Goal: Information Seeking & Learning: Learn about a topic

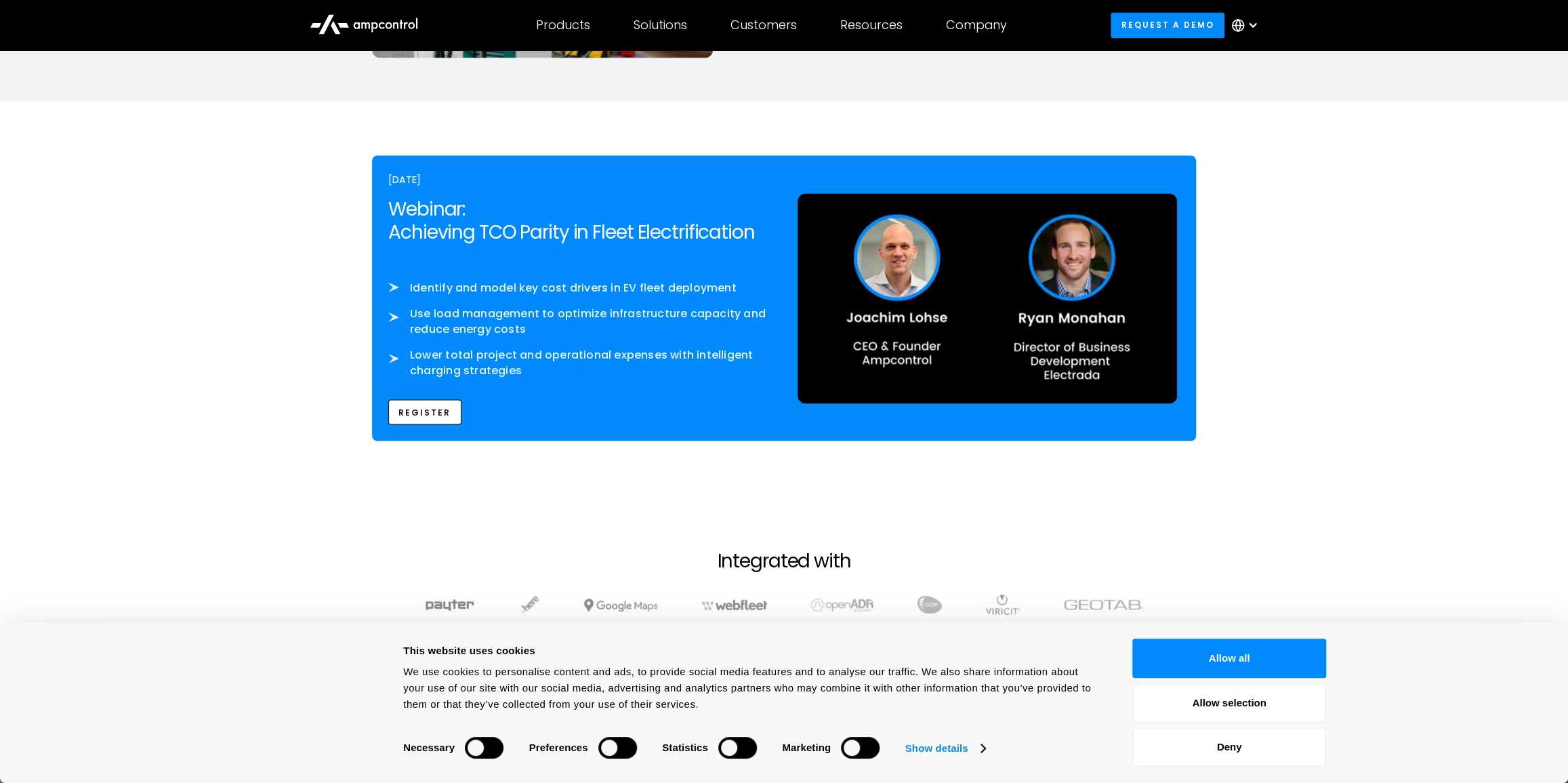
scroll to position [2095, 0]
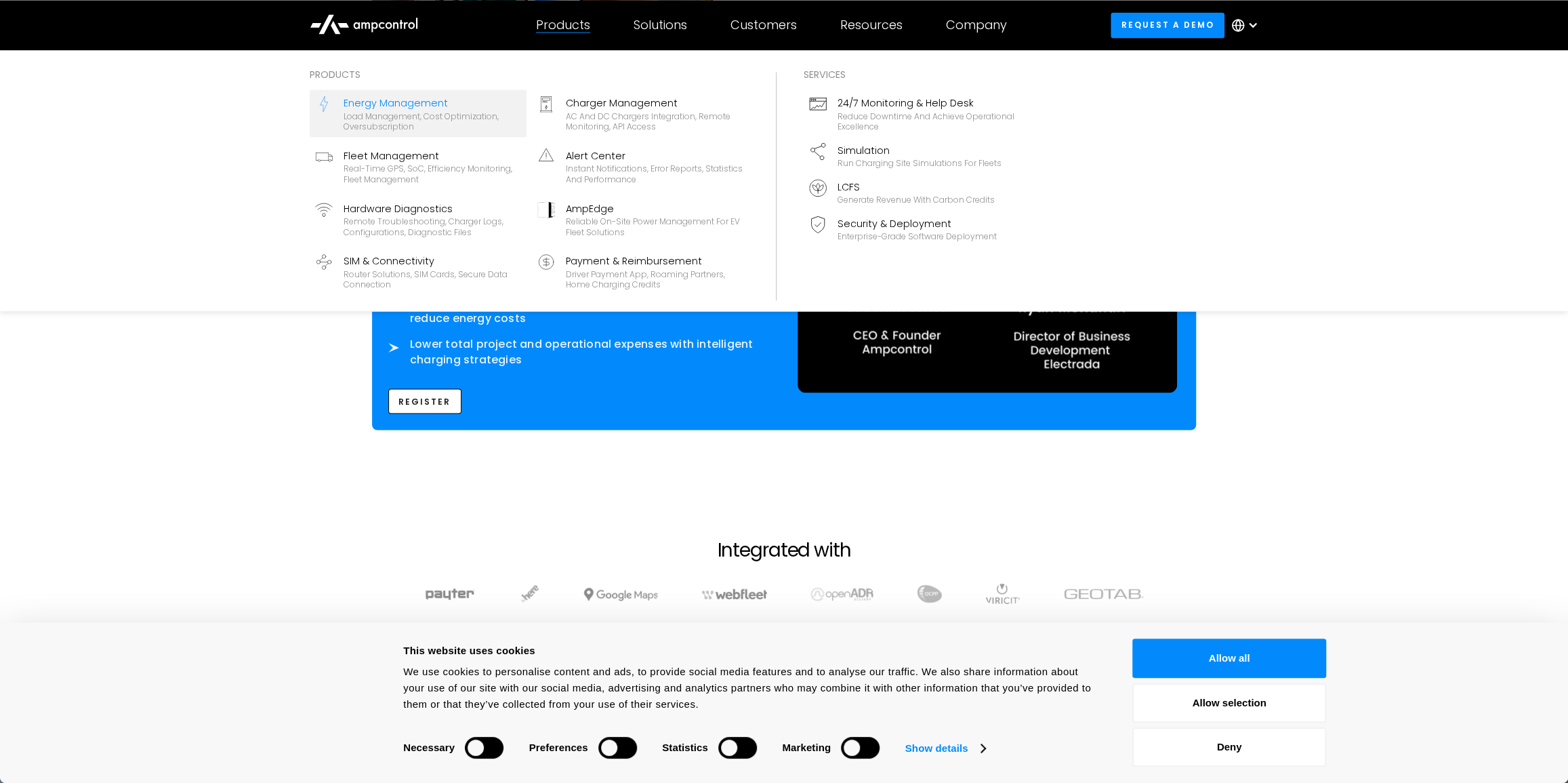
click at [457, 107] on div "Energy Management" at bounding box center [432, 102] width 178 height 15
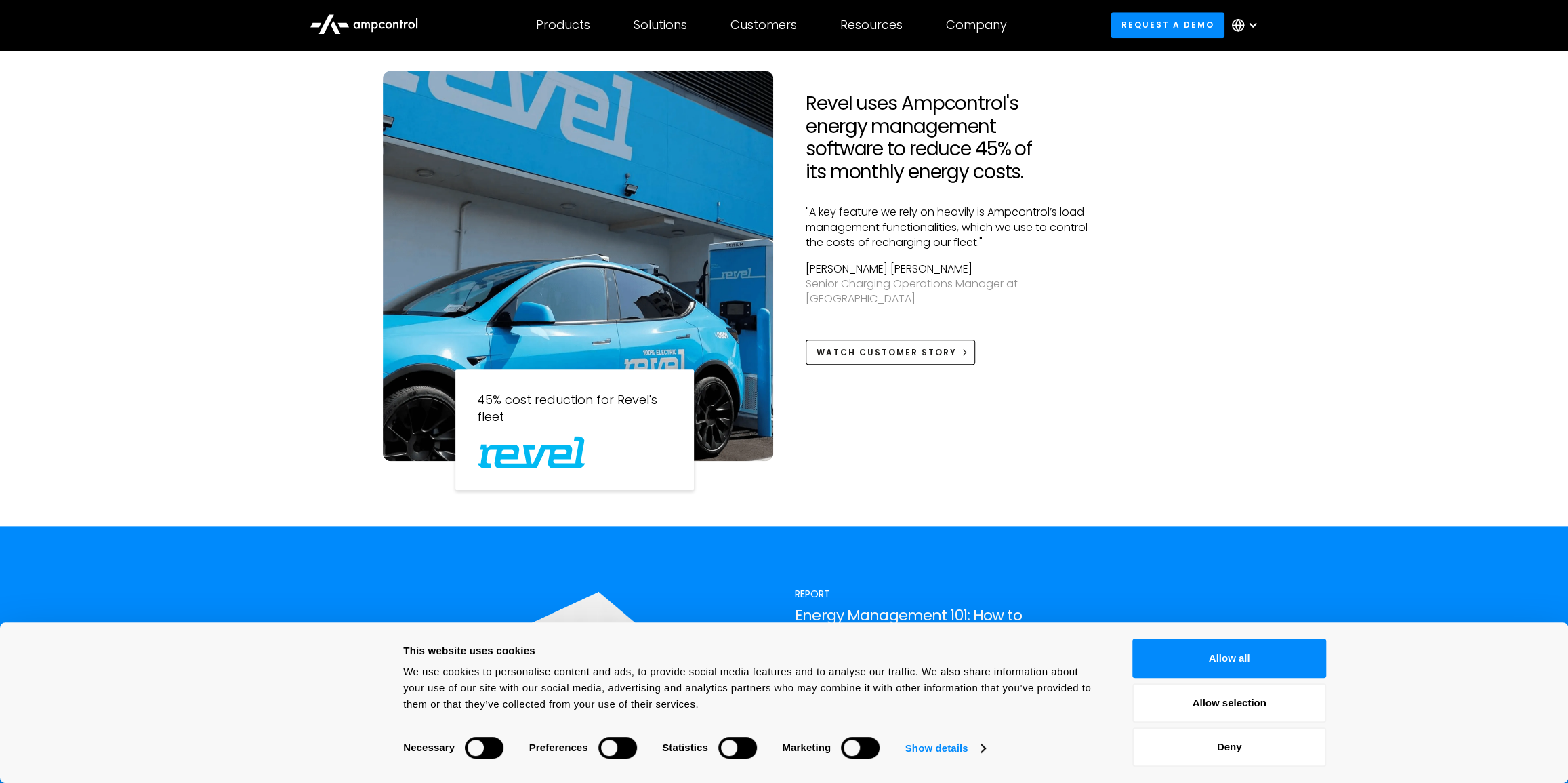
scroll to position [800, 0]
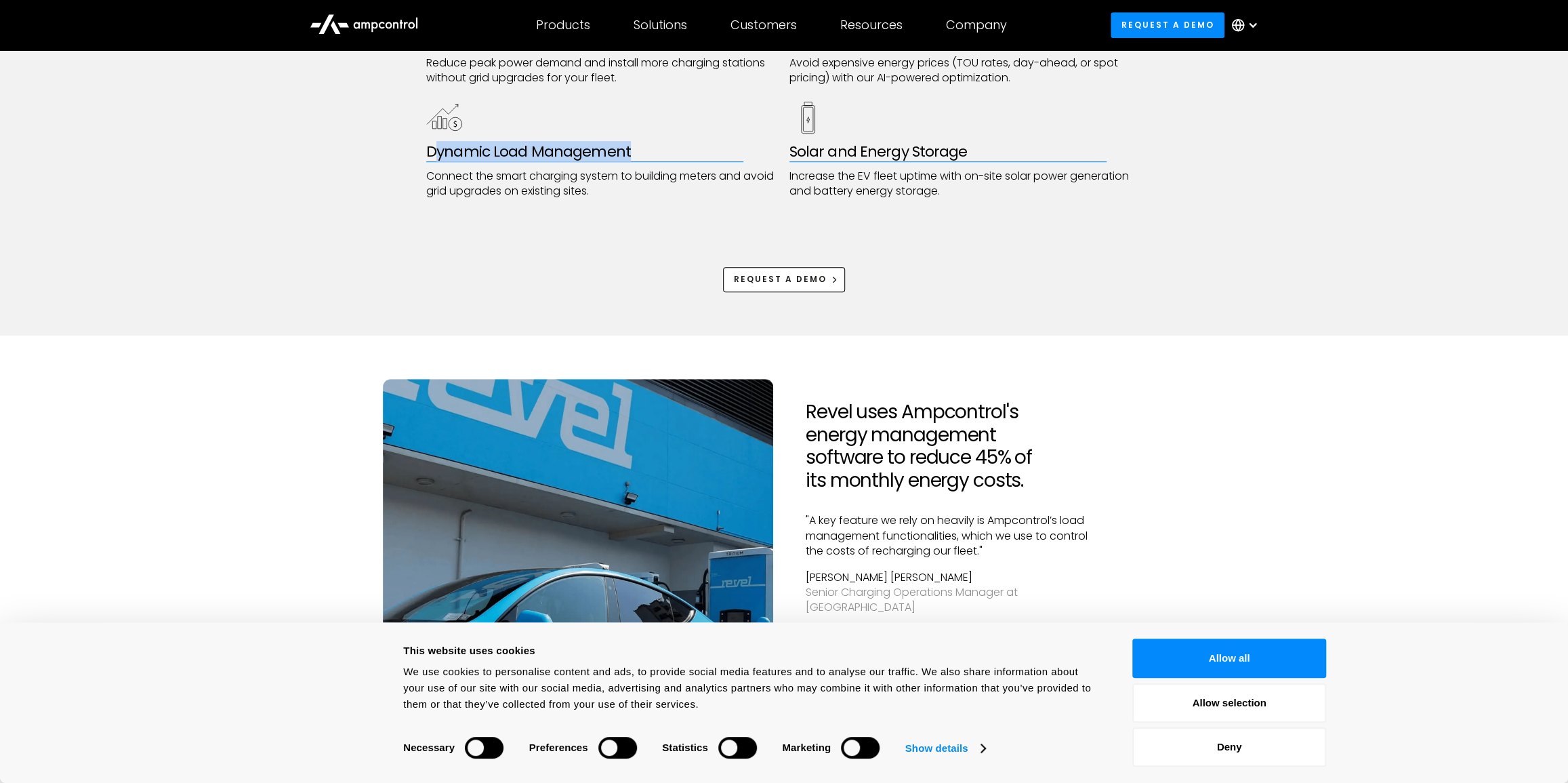
drag, startPoint x: 440, startPoint y: 149, endPoint x: 647, endPoint y: 142, distance: 207.1
click at [647, 143] on div "Dynamic Load Management" at bounding box center [603, 151] width 353 height 17
click at [649, 143] on div "Dynamic Load Management" at bounding box center [603, 151] width 353 height 17
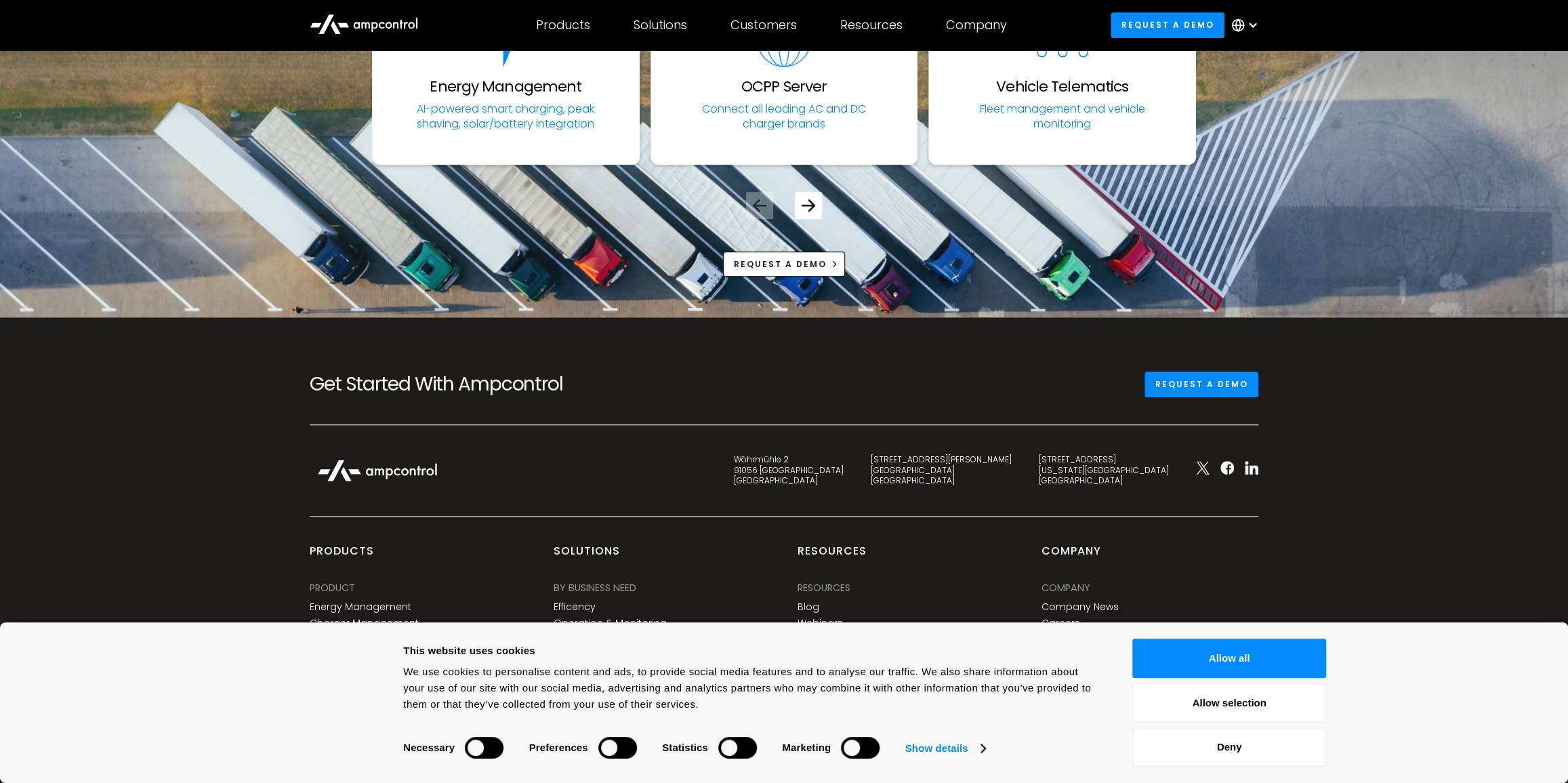
scroll to position [5042, 0]
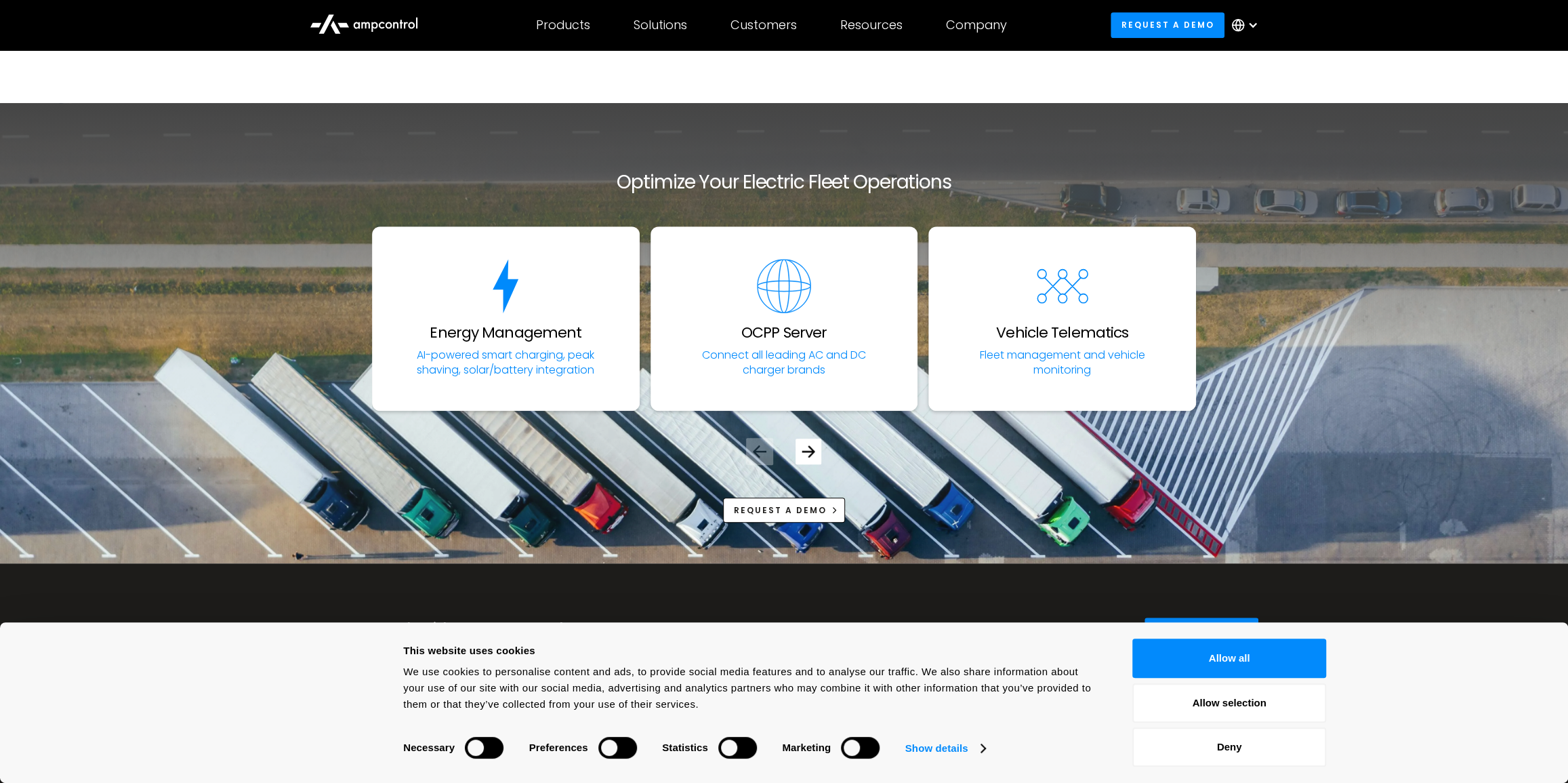
click at [811, 449] on icon "Next slide" at bounding box center [809, 451] width 13 height 12
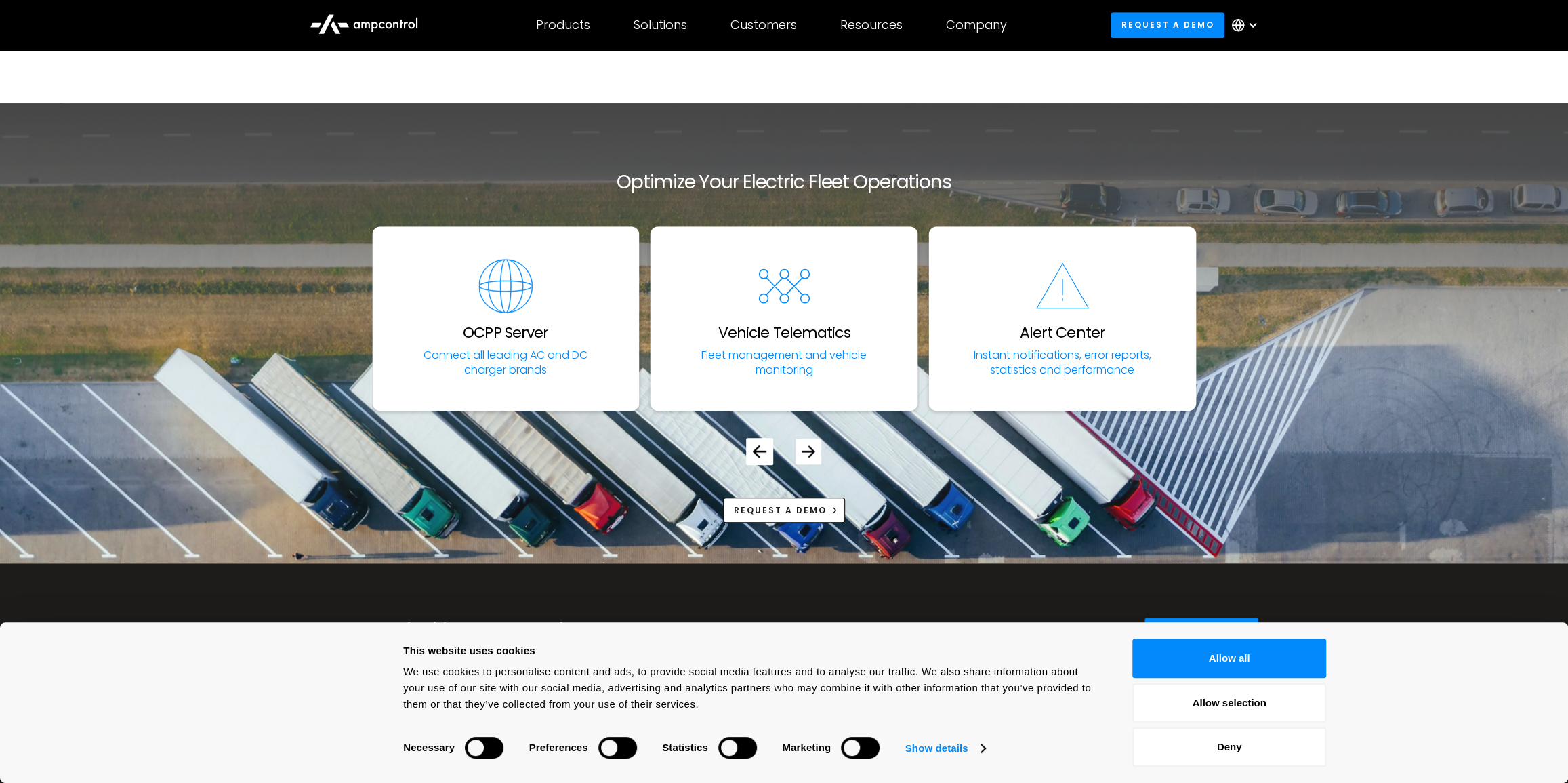
click at [808, 448] on icon "Next slide" at bounding box center [809, 451] width 13 height 13
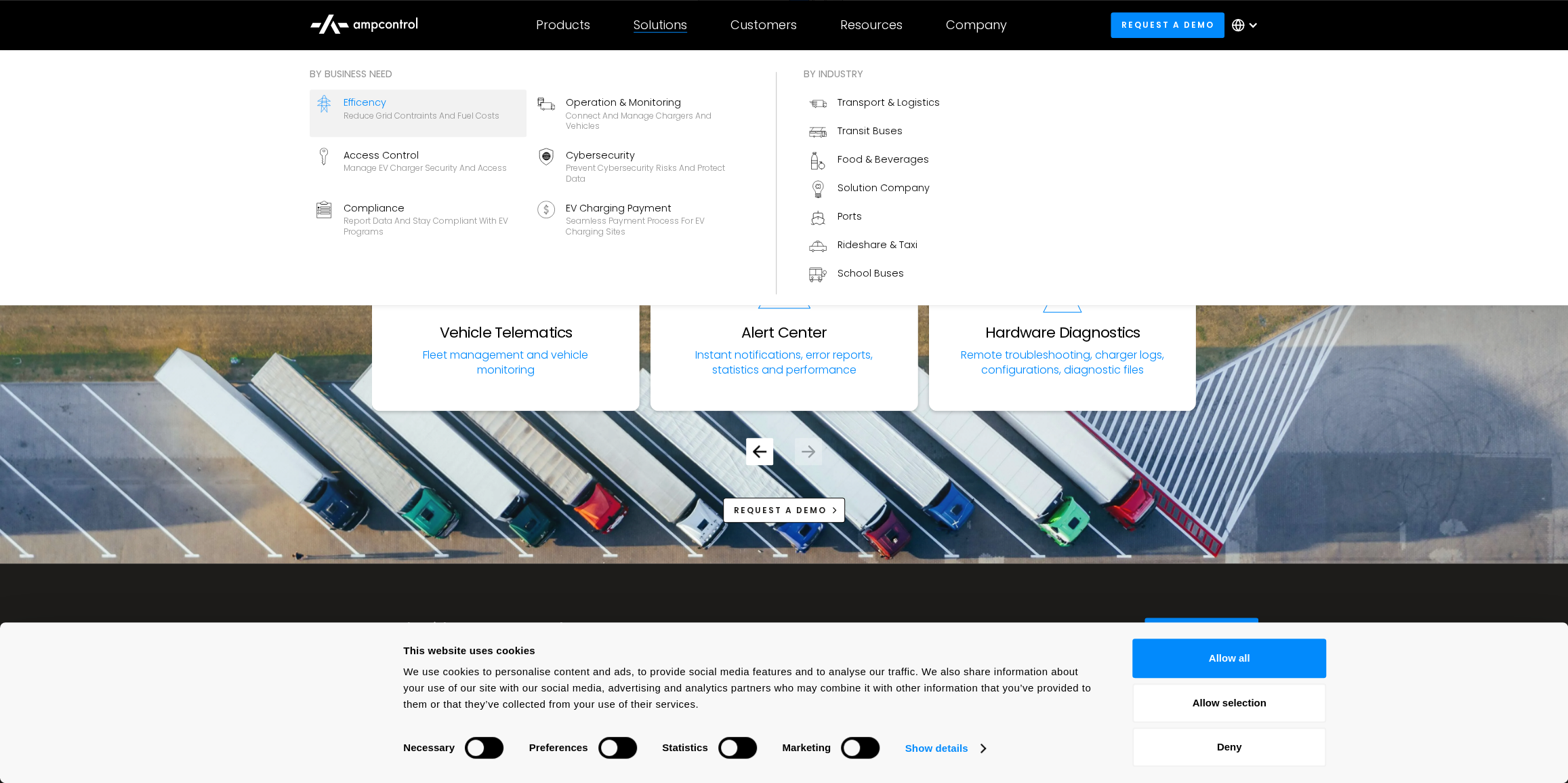
click at [463, 122] on div "Efficency Reduce grid contraints and fuel costs" at bounding box center [421, 113] width 156 height 36
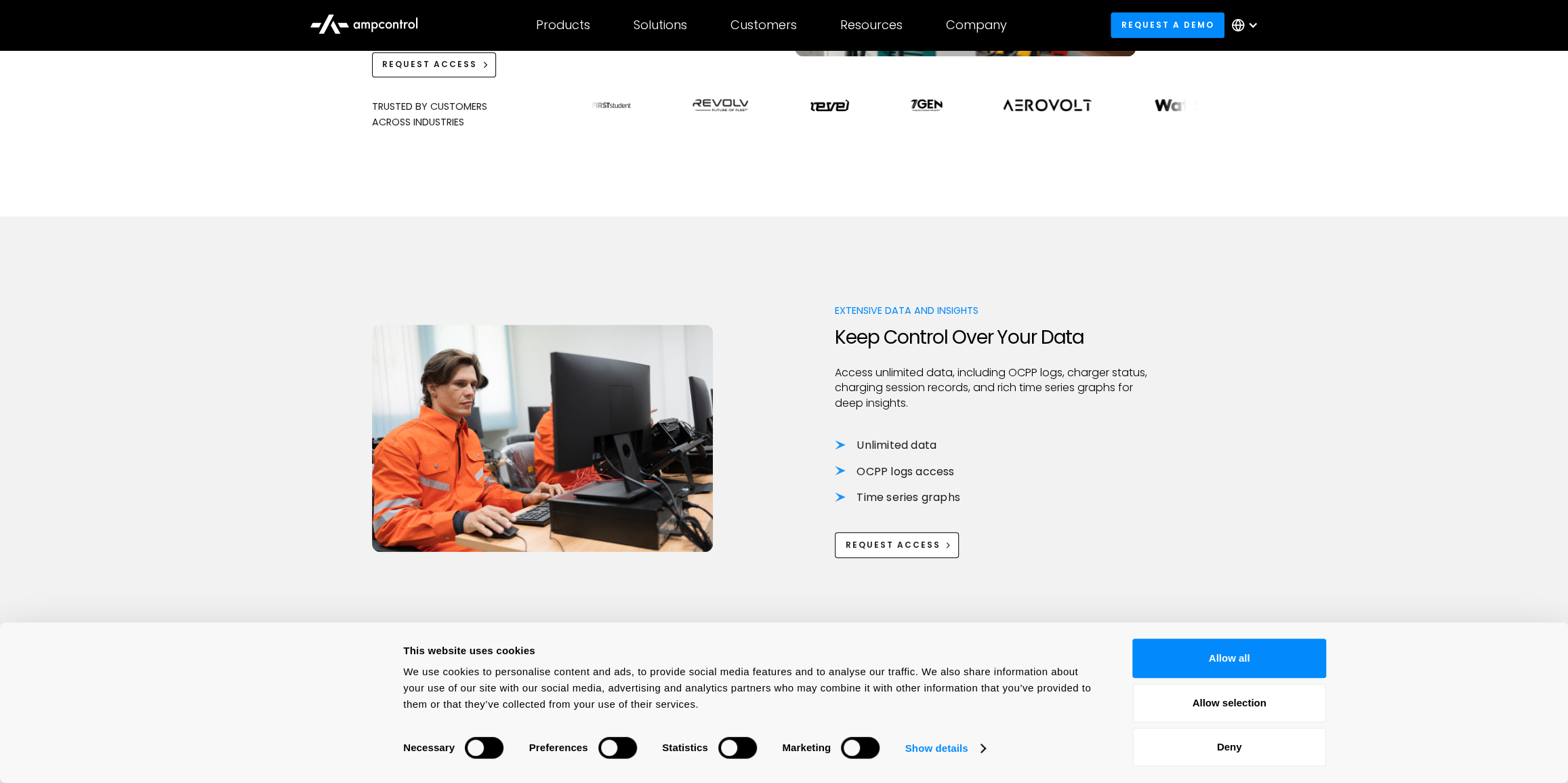
scroll to position [800, 0]
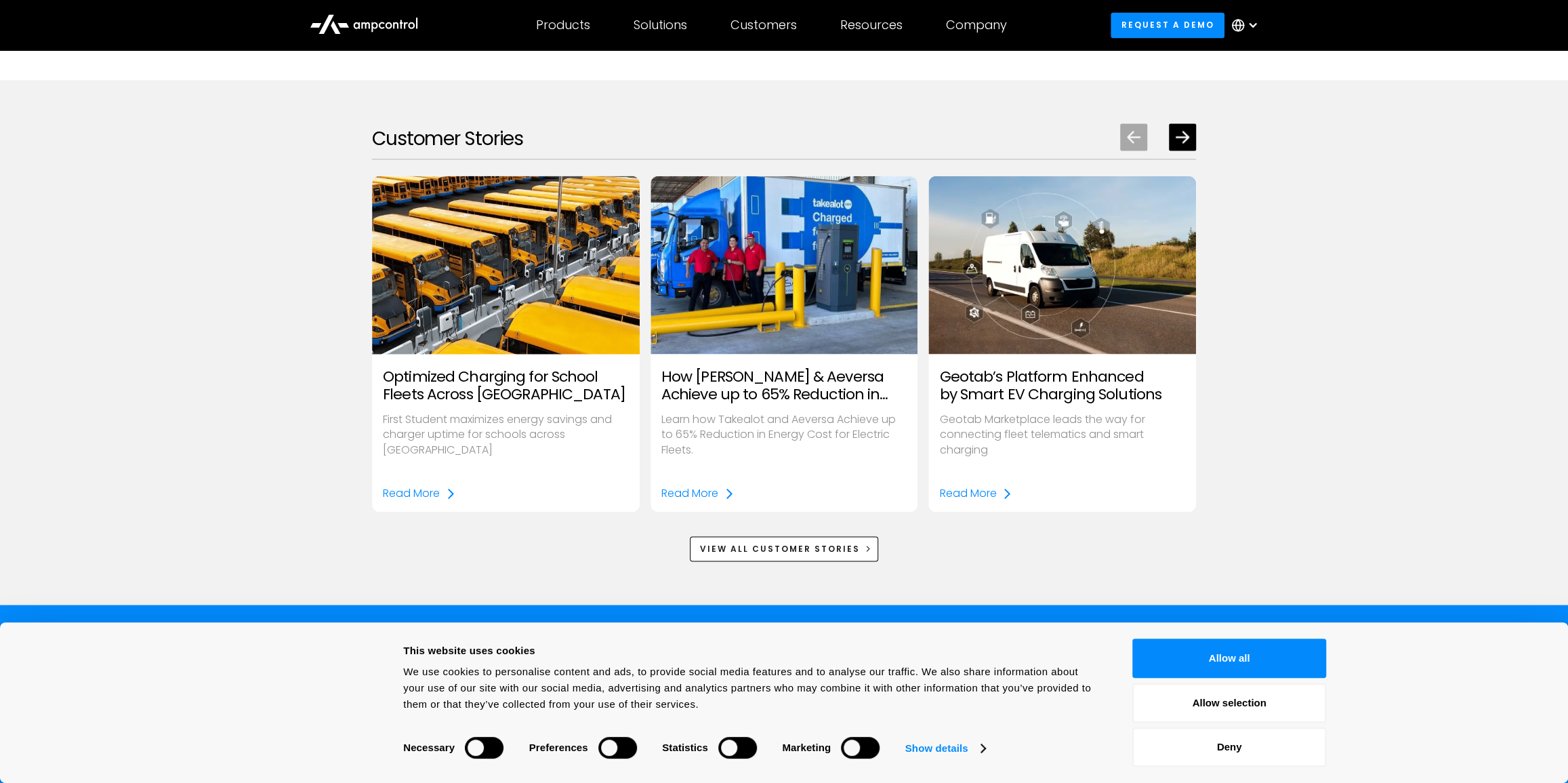
scroll to position [1972, 0]
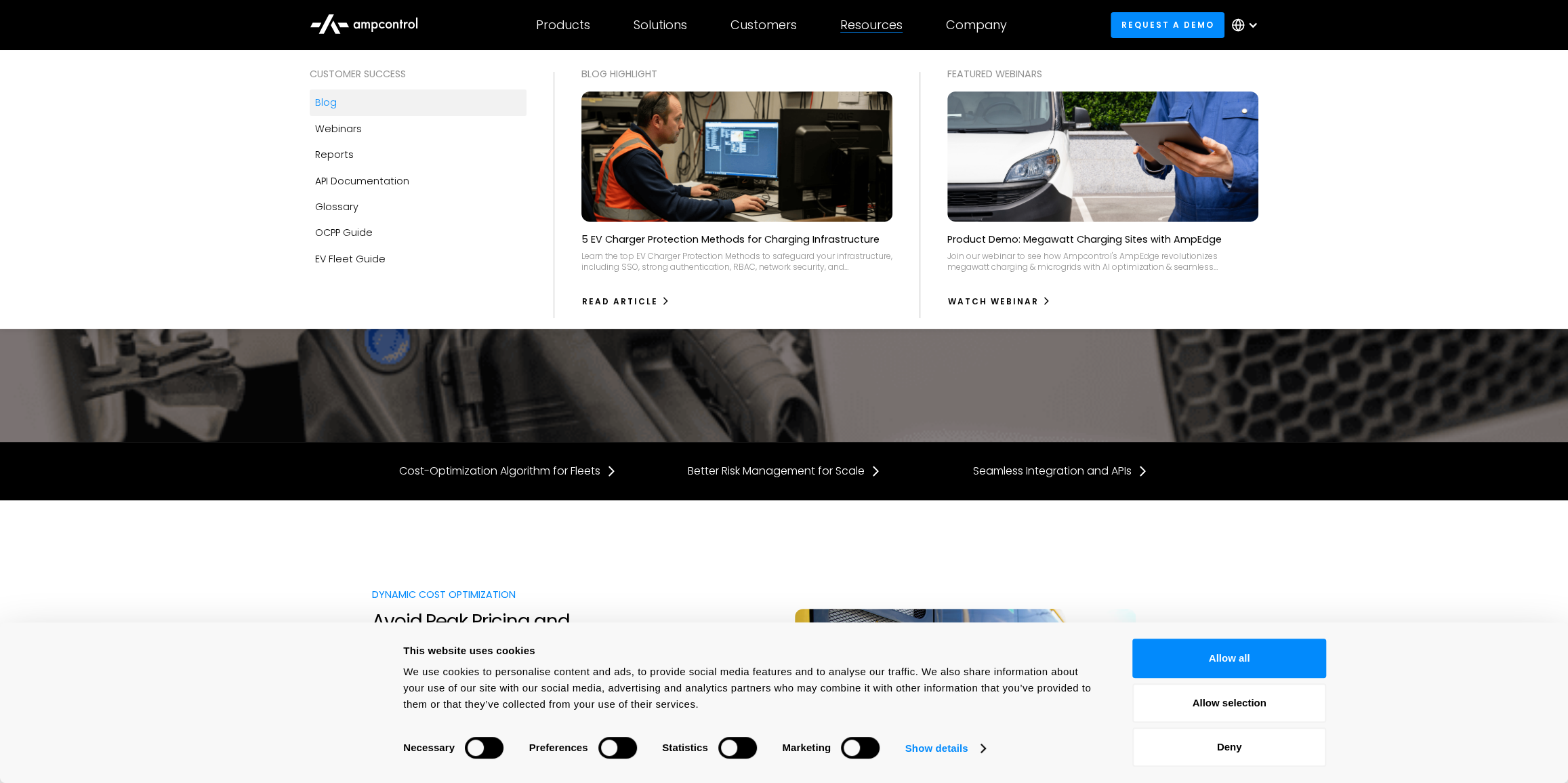
click at [343, 103] on link "Blog" at bounding box center [418, 102] width 217 height 26
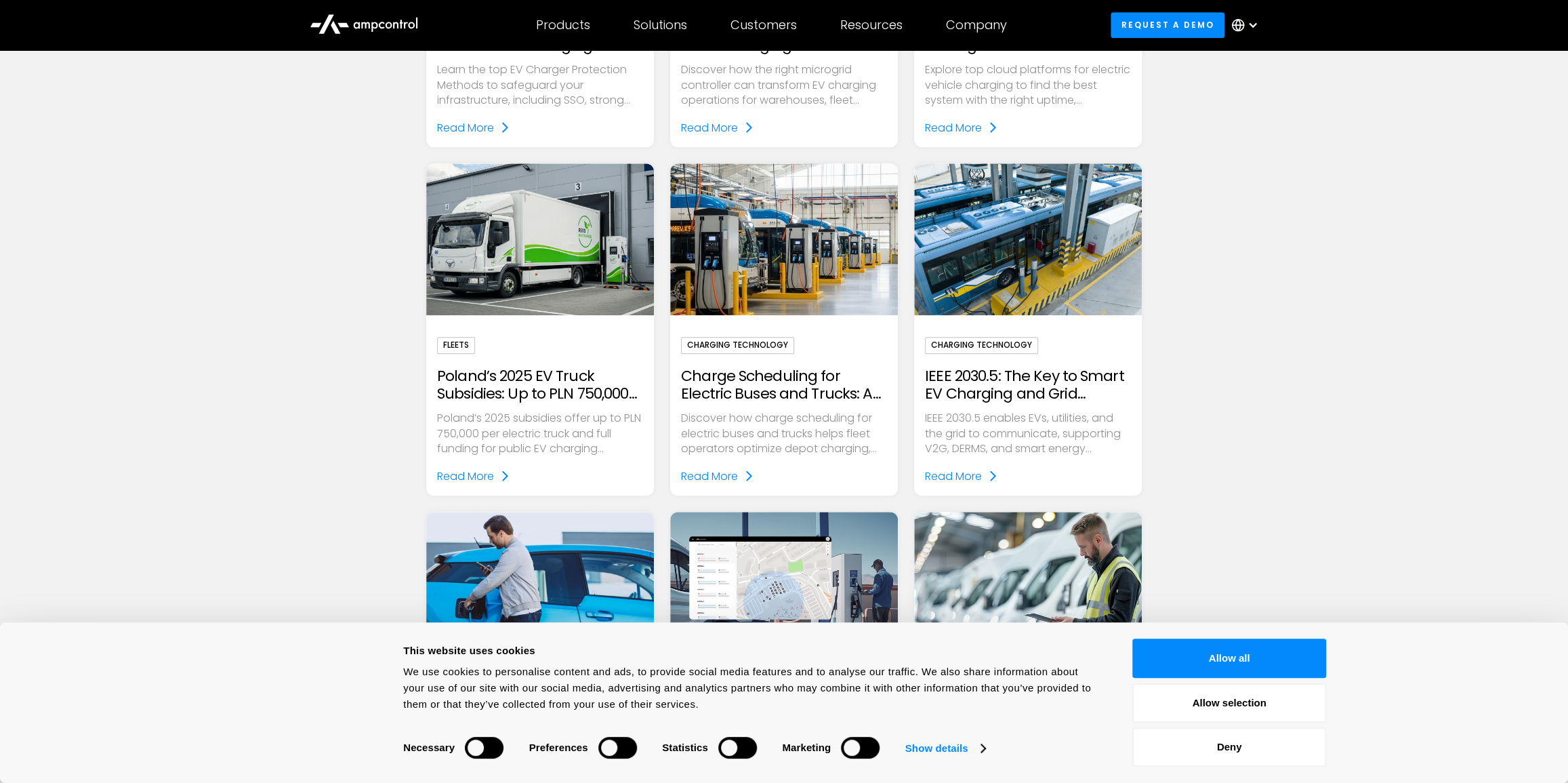
scroll to position [616, 0]
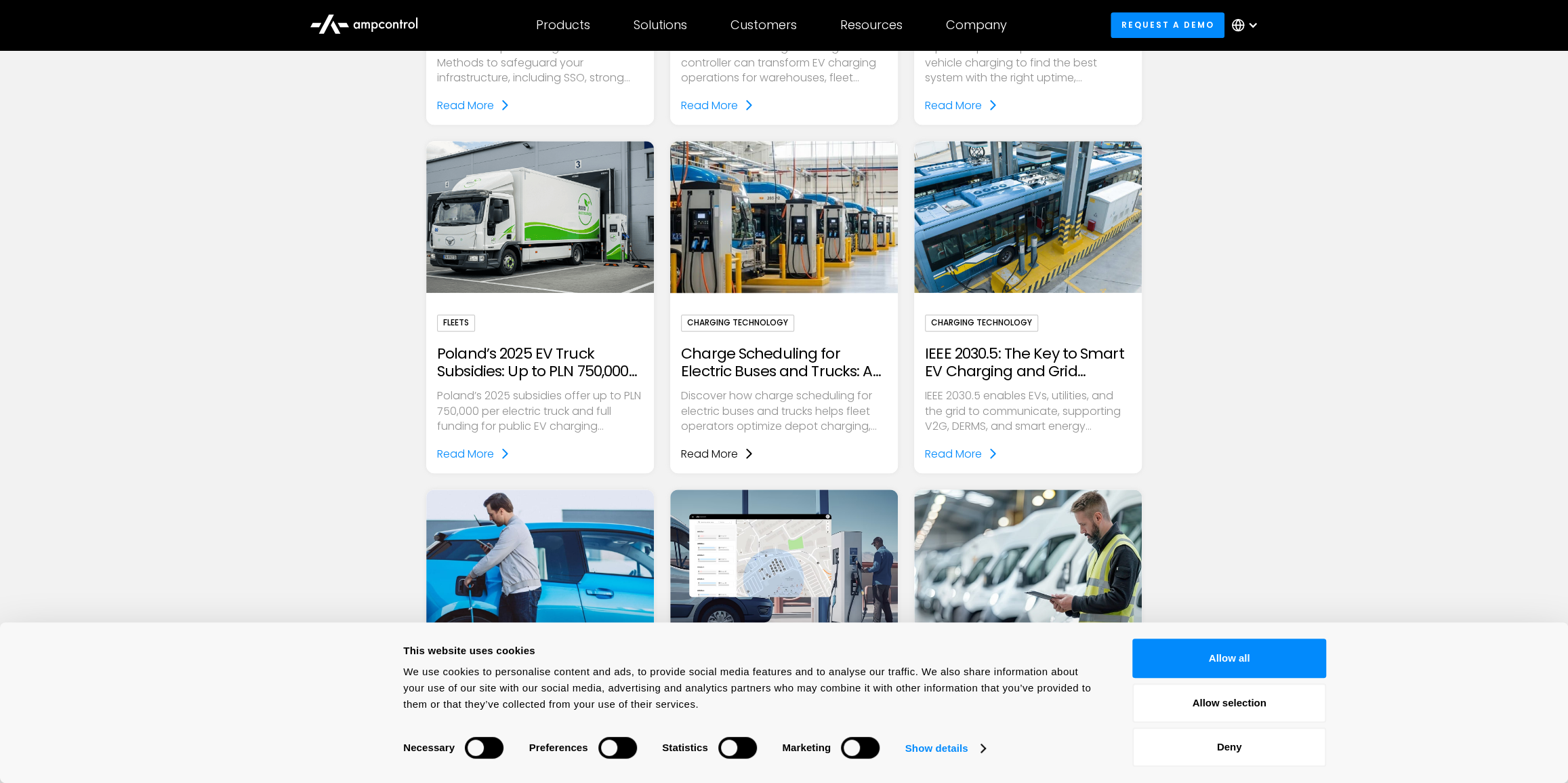
click at [732, 461] on div "Read More" at bounding box center [709, 453] width 57 height 17
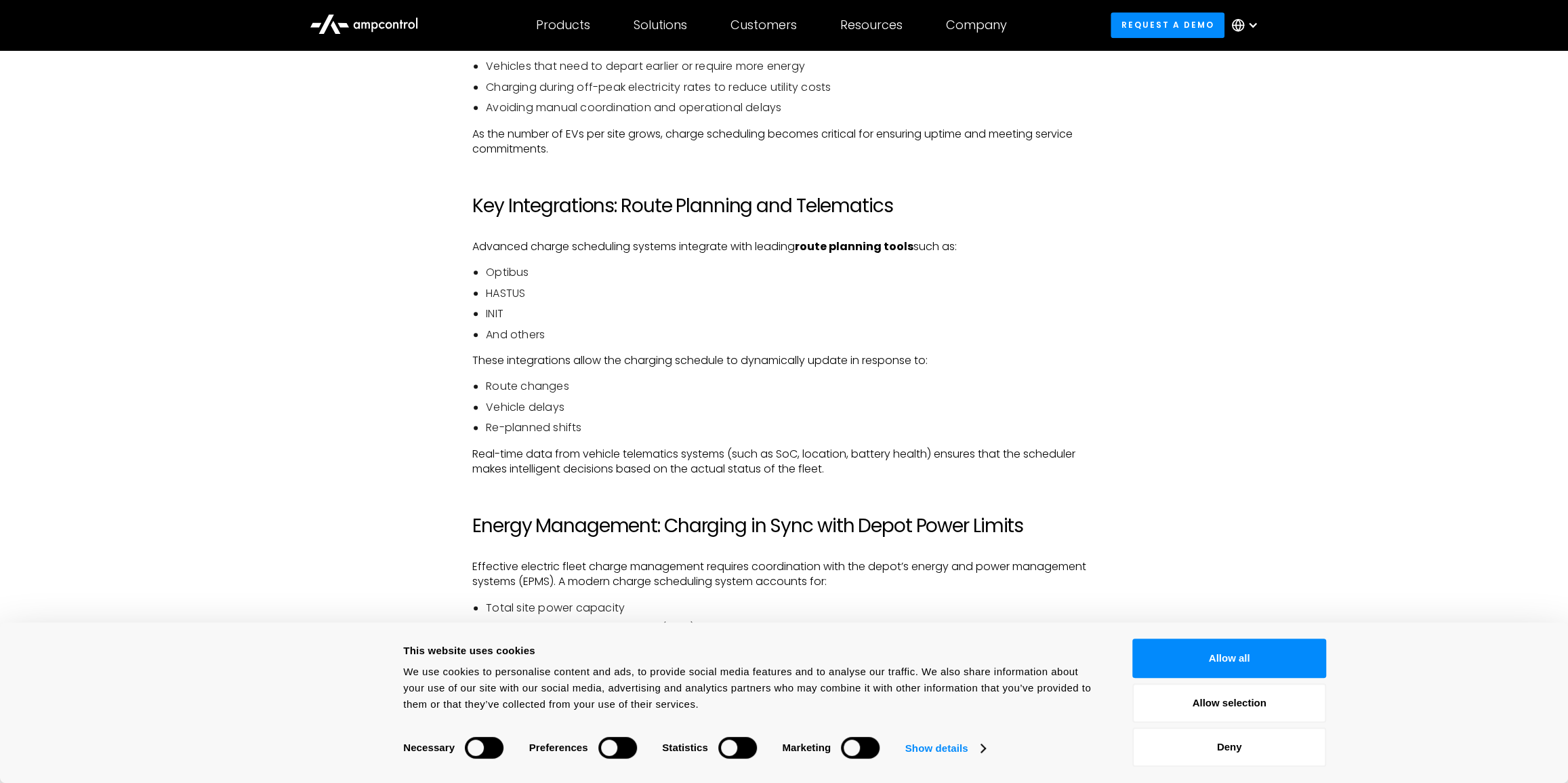
scroll to position [1232, 0]
click at [1174, 654] on button "Allow all" at bounding box center [1229, 658] width 194 height 40
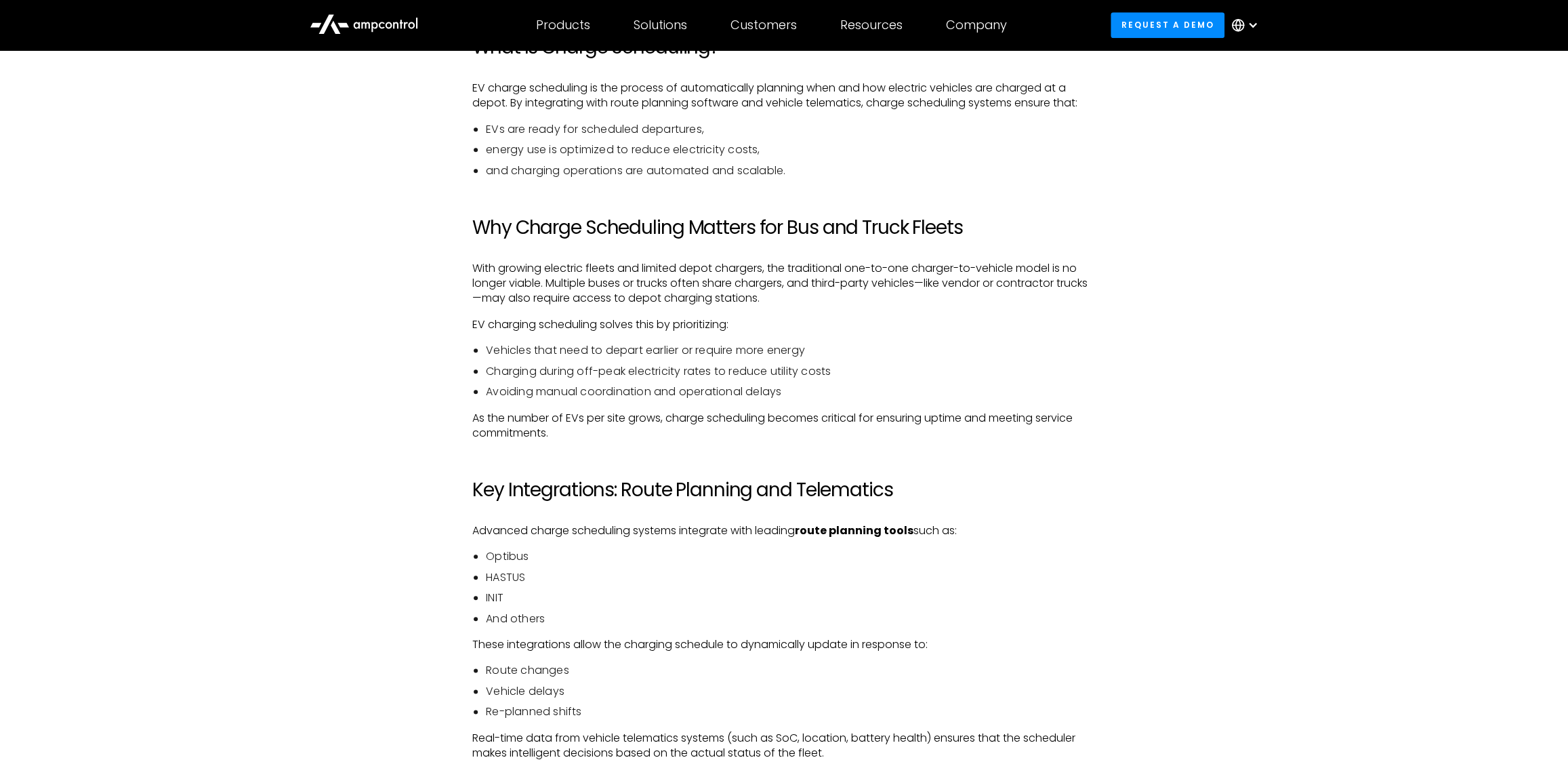
scroll to position [800, 0]
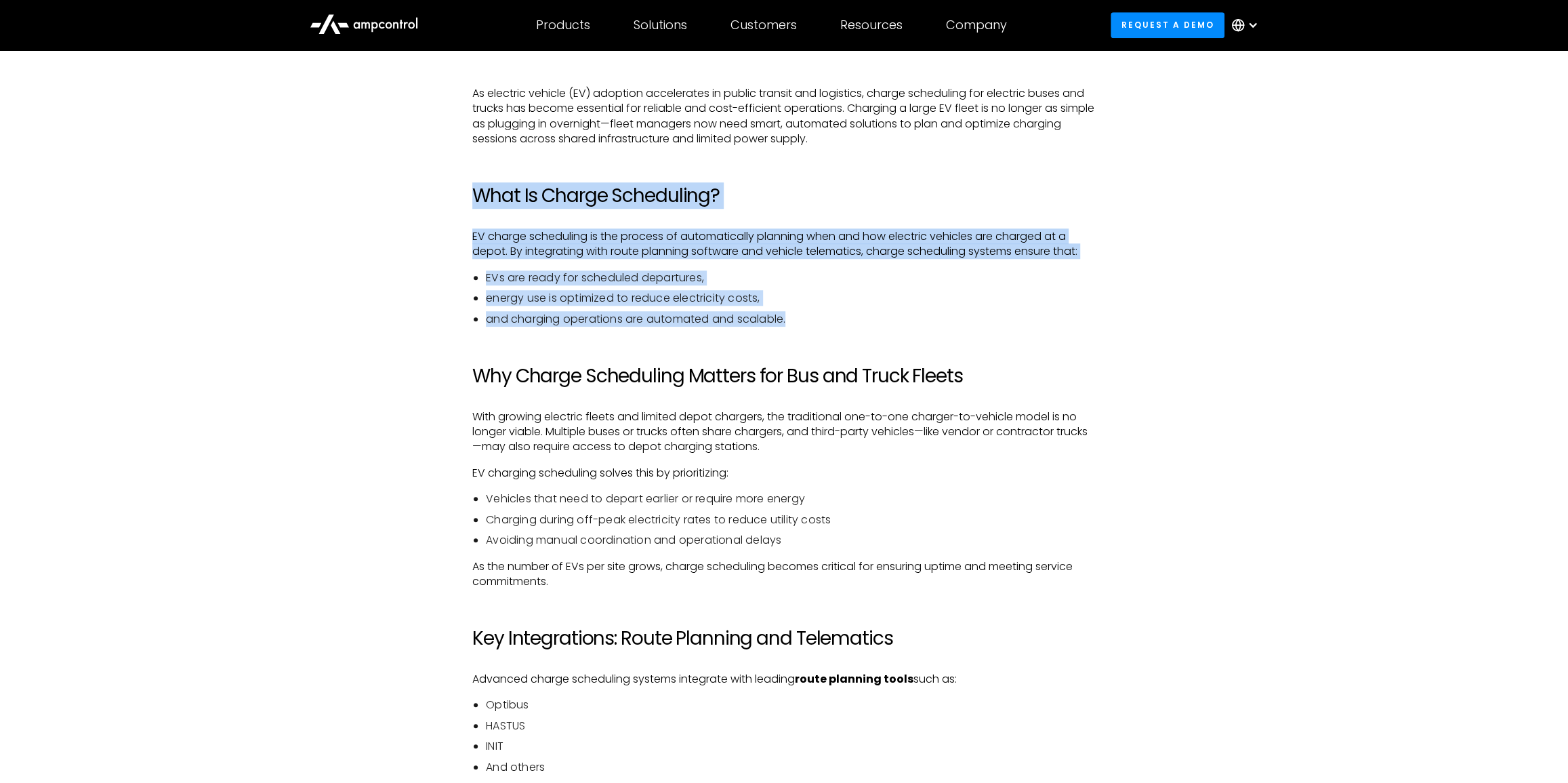
drag, startPoint x: 817, startPoint y: 316, endPoint x: 457, endPoint y: 190, distance: 381.4
click at [457, 190] on div "As electric vehicle (EV) adoption accelerates in public transit and logistics, …" at bounding box center [784, 758] width 976 height 1345
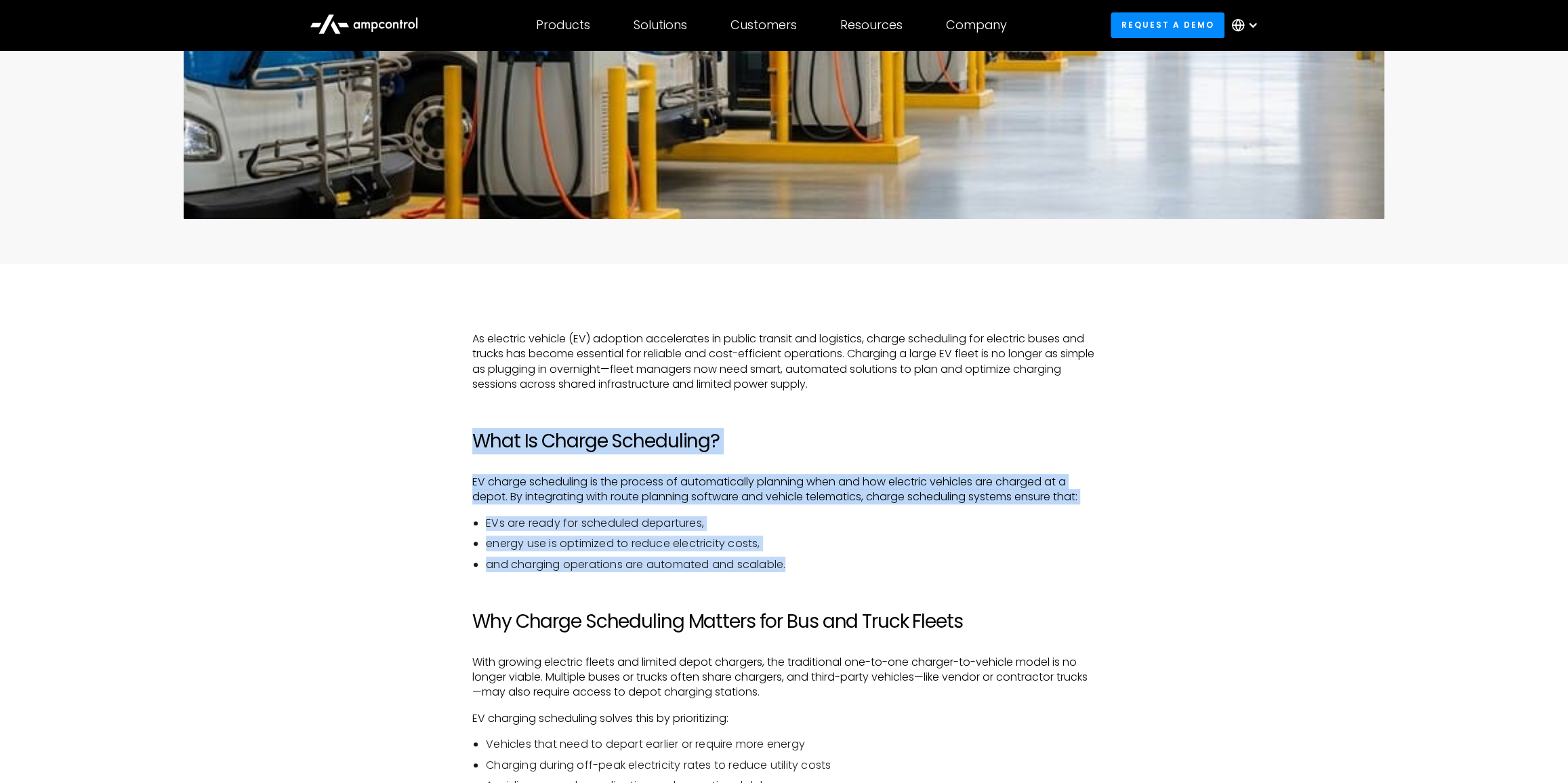
scroll to position [554, 0]
copy div "What Is Charge Scheduling? EV charge scheduling is the process of automatically…"
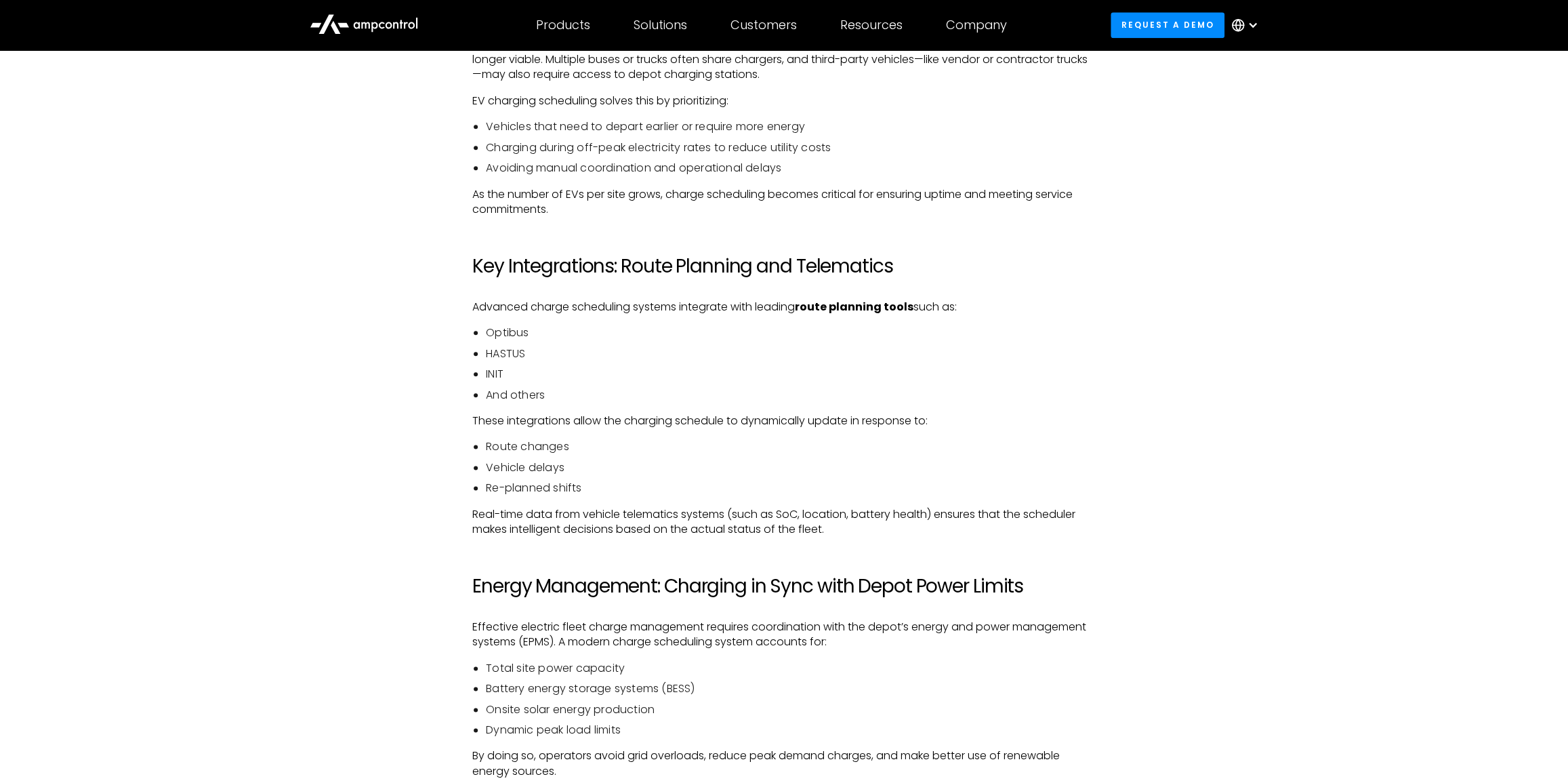
scroll to position [1356, 0]
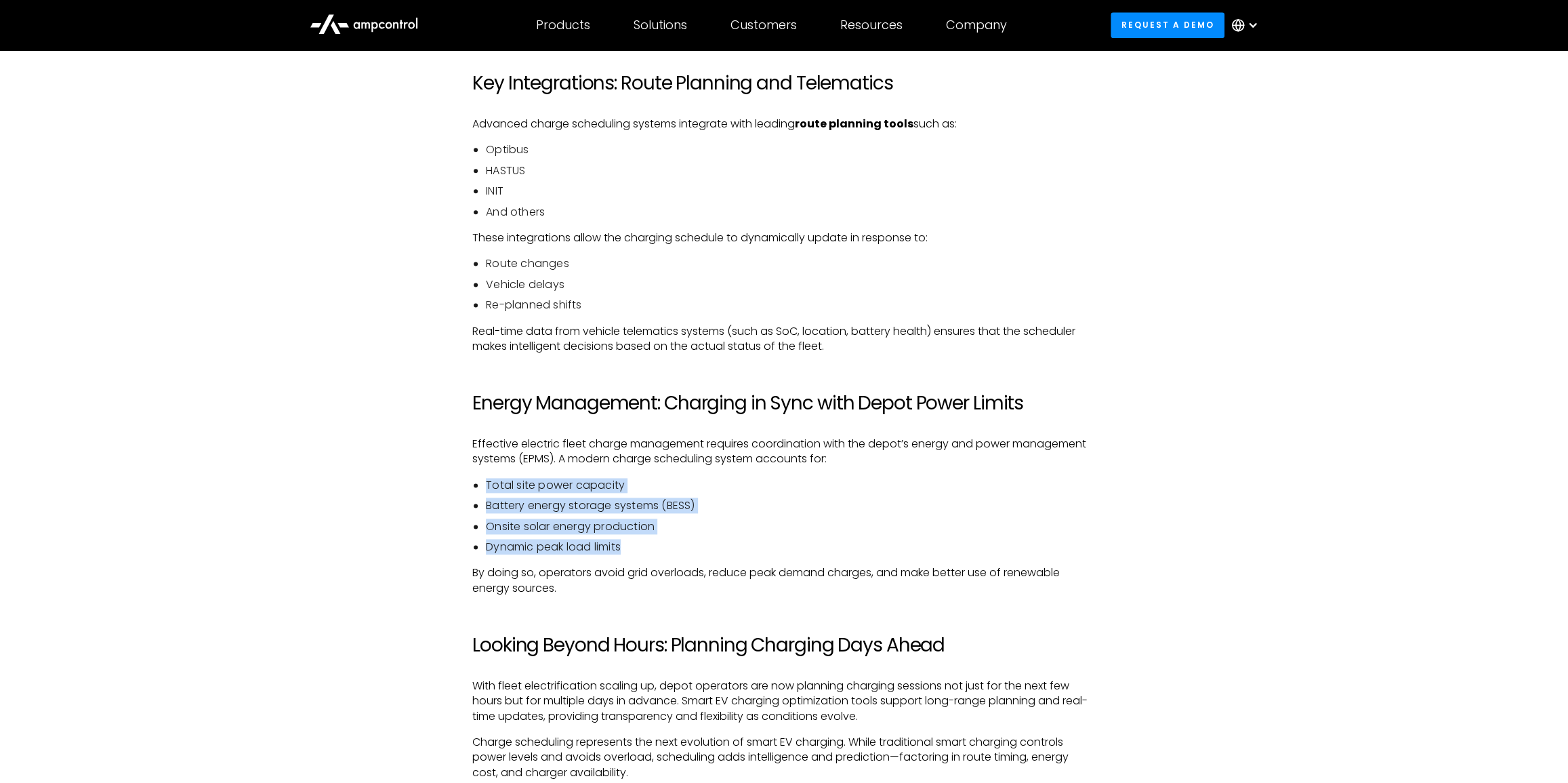
drag, startPoint x: 637, startPoint y: 544, endPoint x: 444, endPoint y: 476, distance: 204.6
click at [444, 476] on div "As electric vehicle (EV) adoption accelerates in public transit and logistics, …" at bounding box center [784, 203] width 976 height 1345
copy ul "Total site power capacity Battery energy storage systems (BESS) Onsite solar en…"
click at [588, 258] on li "Route changes" at bounding box center [791, 263] width 610 height 15
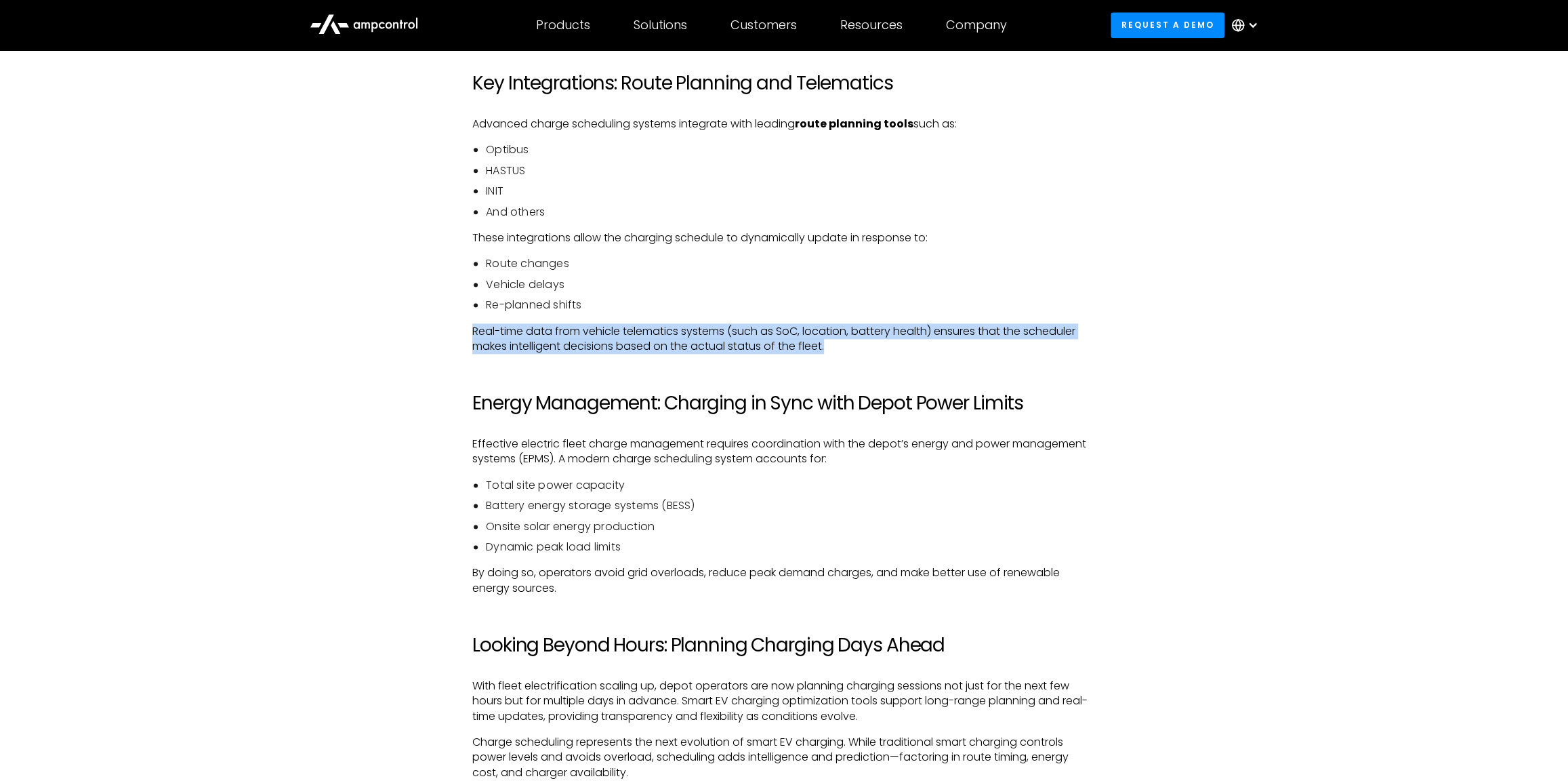
drag, startPoint x: 868, startPoint y: 349, endPoint x: 452, endPoint y: 331, distance: 416.4
click at [452, 331] on div "As electric vehicle (EV) adoption accelerates in public transit and logistics, …" at bounding box center [784, 203] width 976 height 1345
copy p "Real-time data from vehicle telematics systems (such as SoC, location, battery …"
click at [1122, 249] on div "As electric vehicle (EV) adoption accelerates in public transit and logistics, …" at bounding box center [784, 203] width 976 height 1345
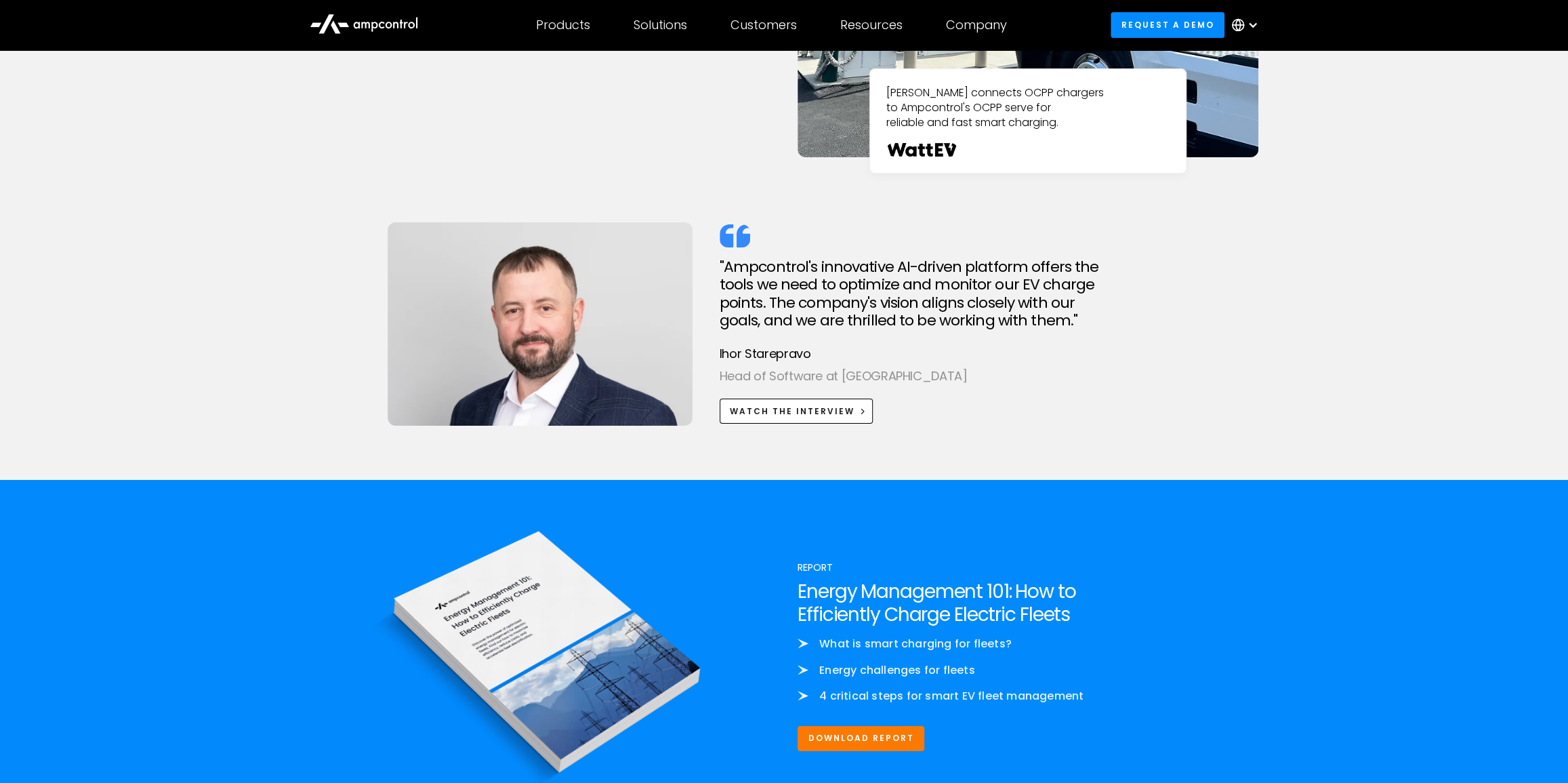
scroll to position [3451, 0]
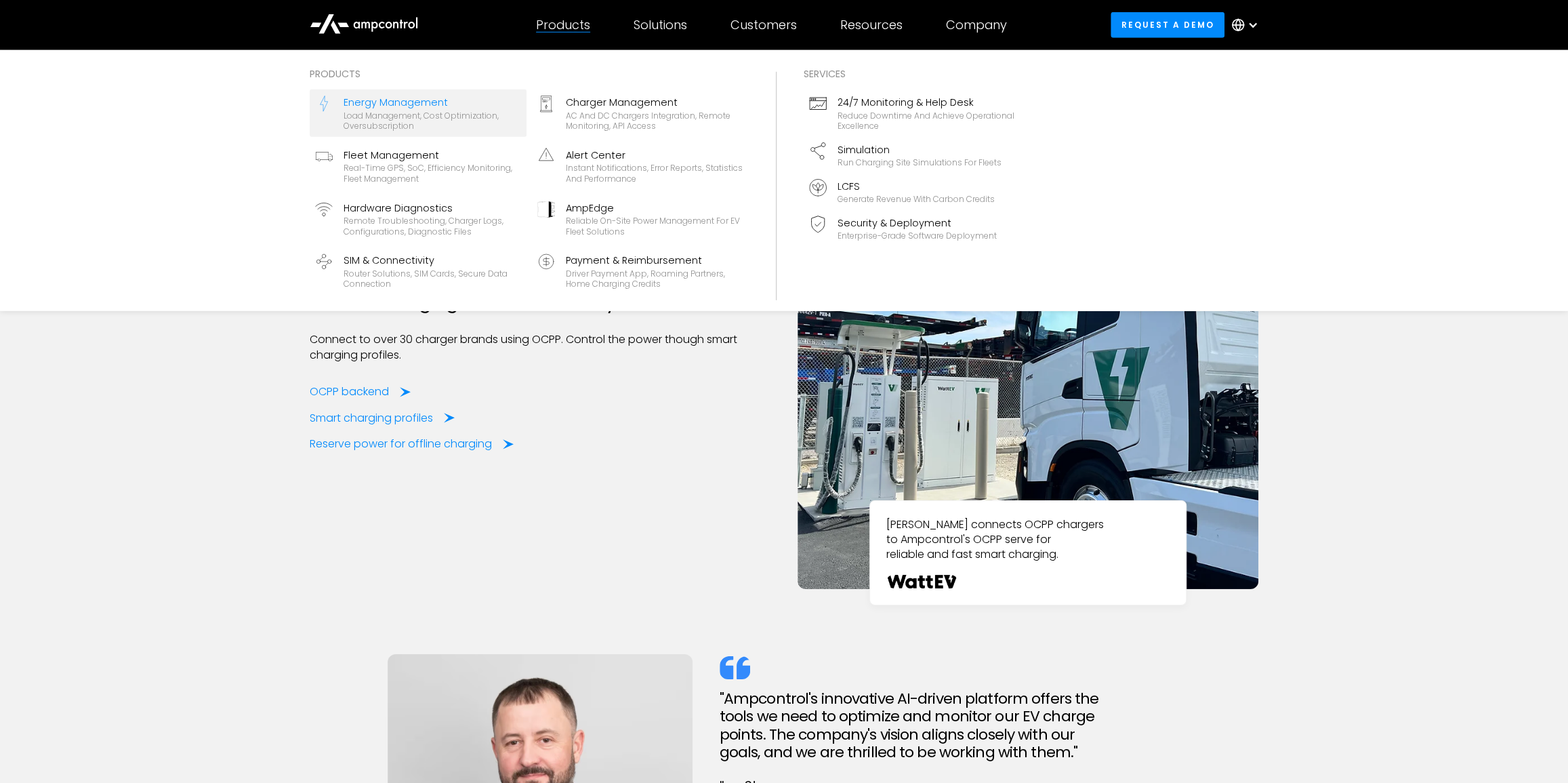
click at [428, 128] on div "Load management, cost optimization, oversubscription" at bounding box center [432, 121] width 178 height 21
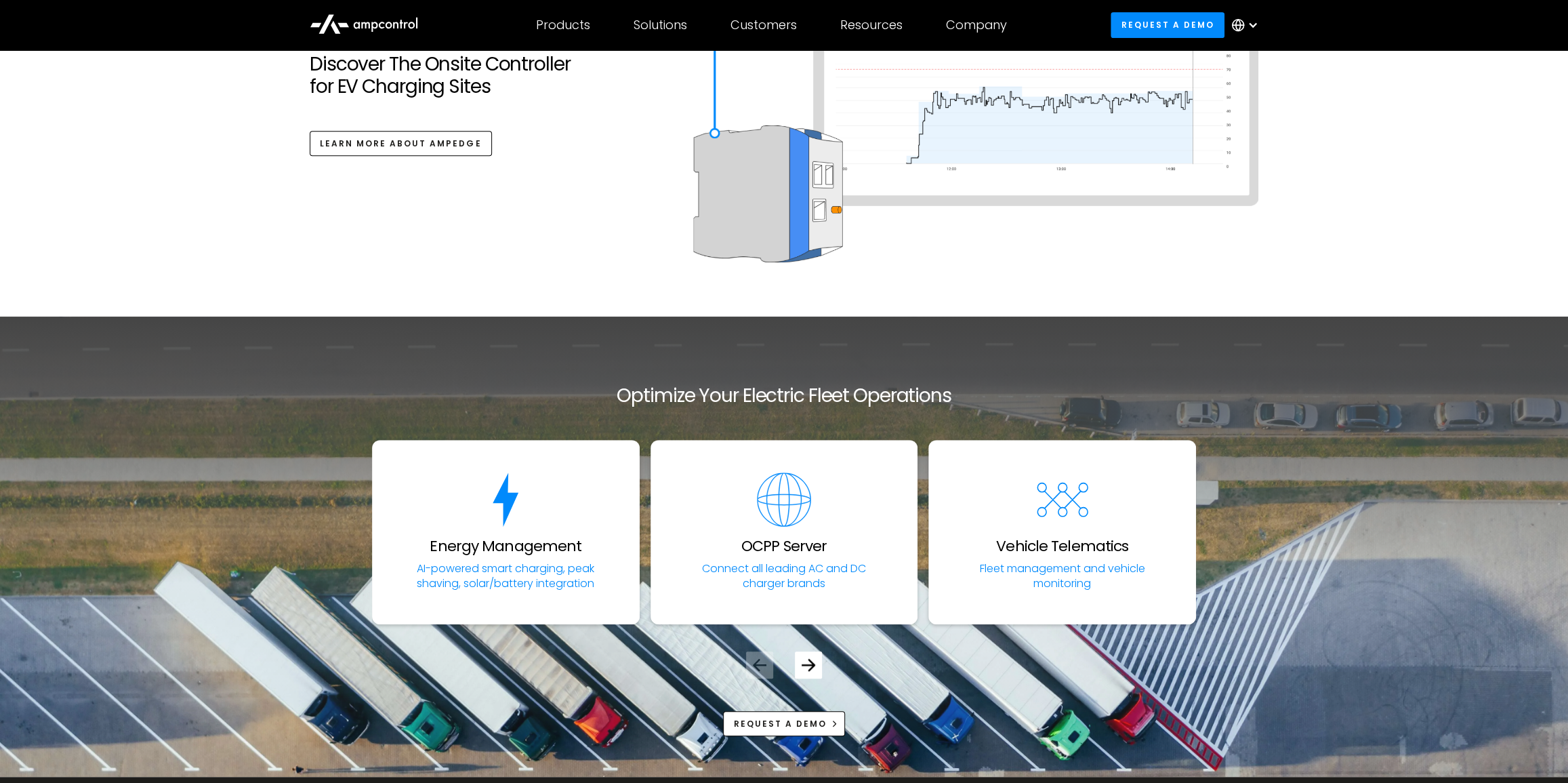
scroll to position [5115, 0]
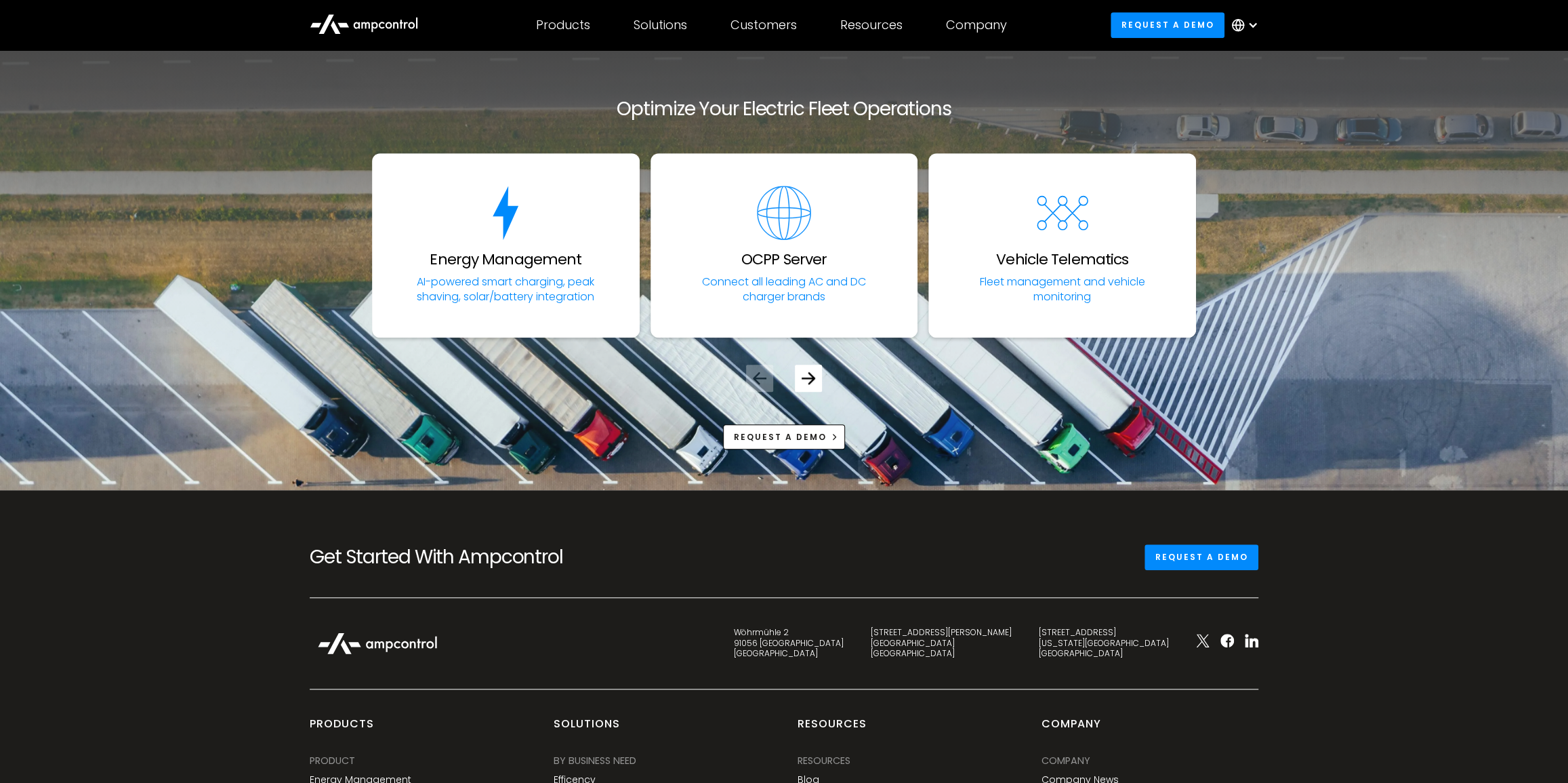
click at [373, 23] on icon at bounding box center [363, 22] width 108 height 32
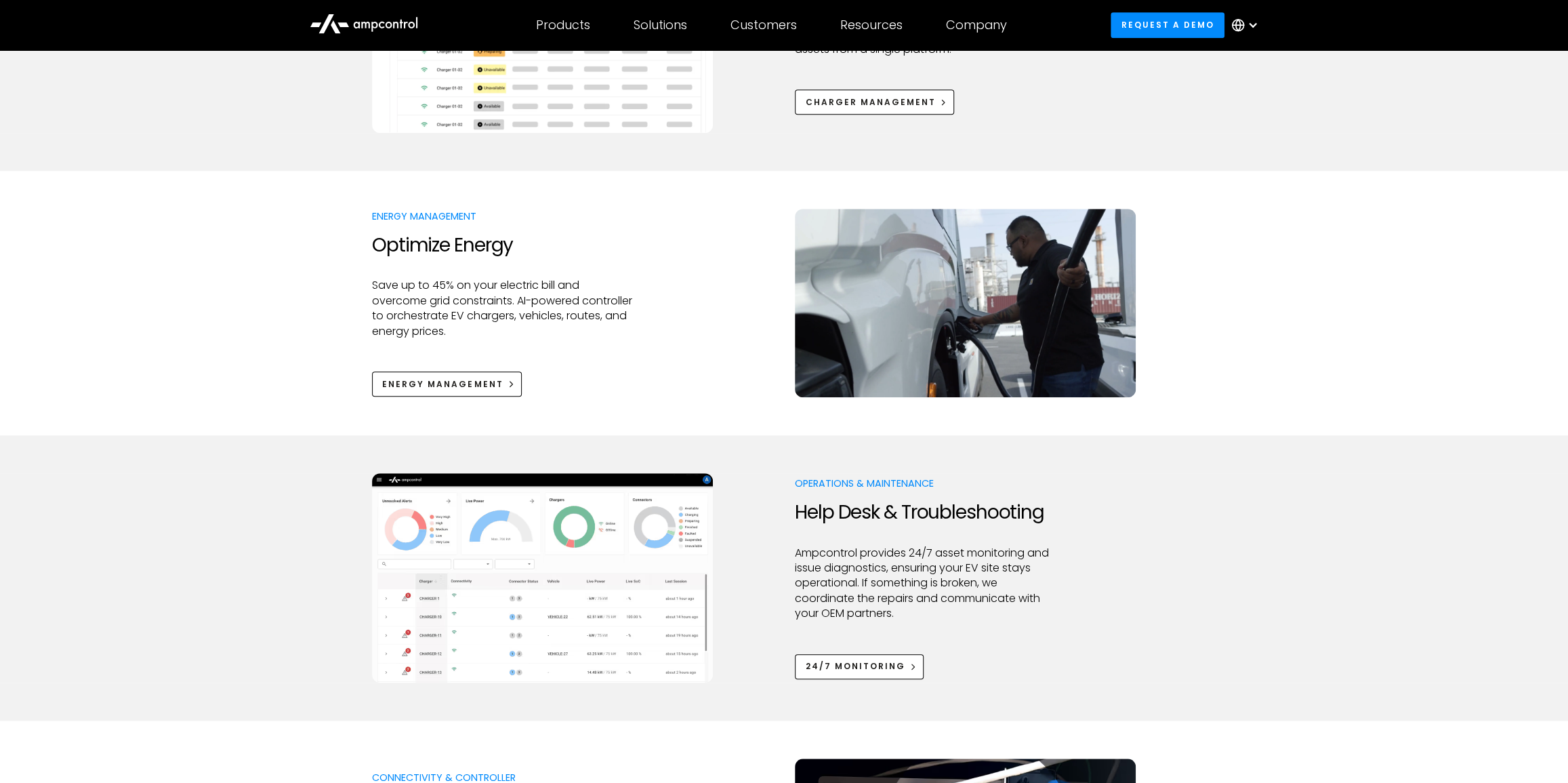
scroll to position [739, 0]
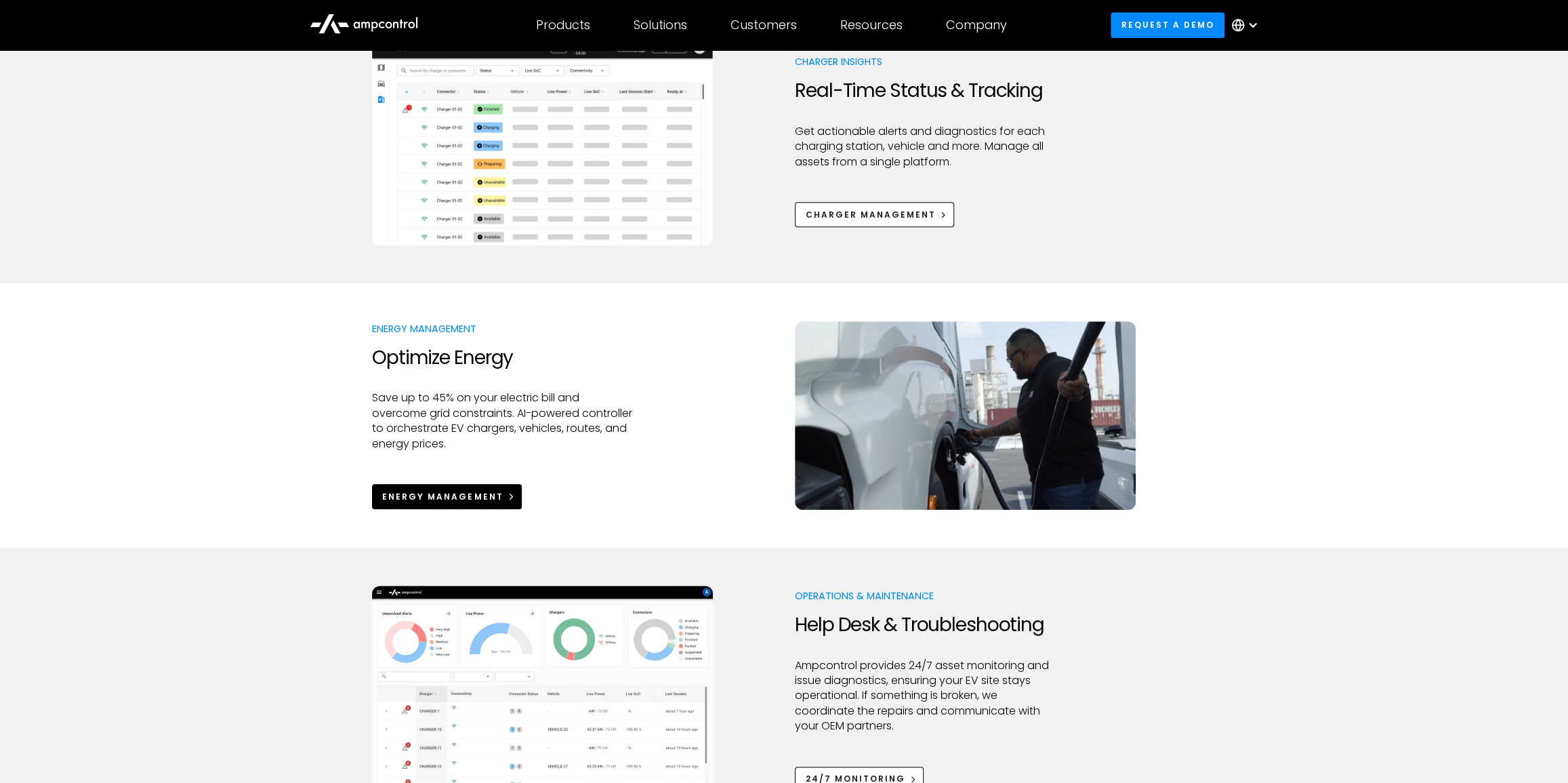
click at [468, 487] on link "Energy Management" at bounding box center [447, 496] width 149 height 25
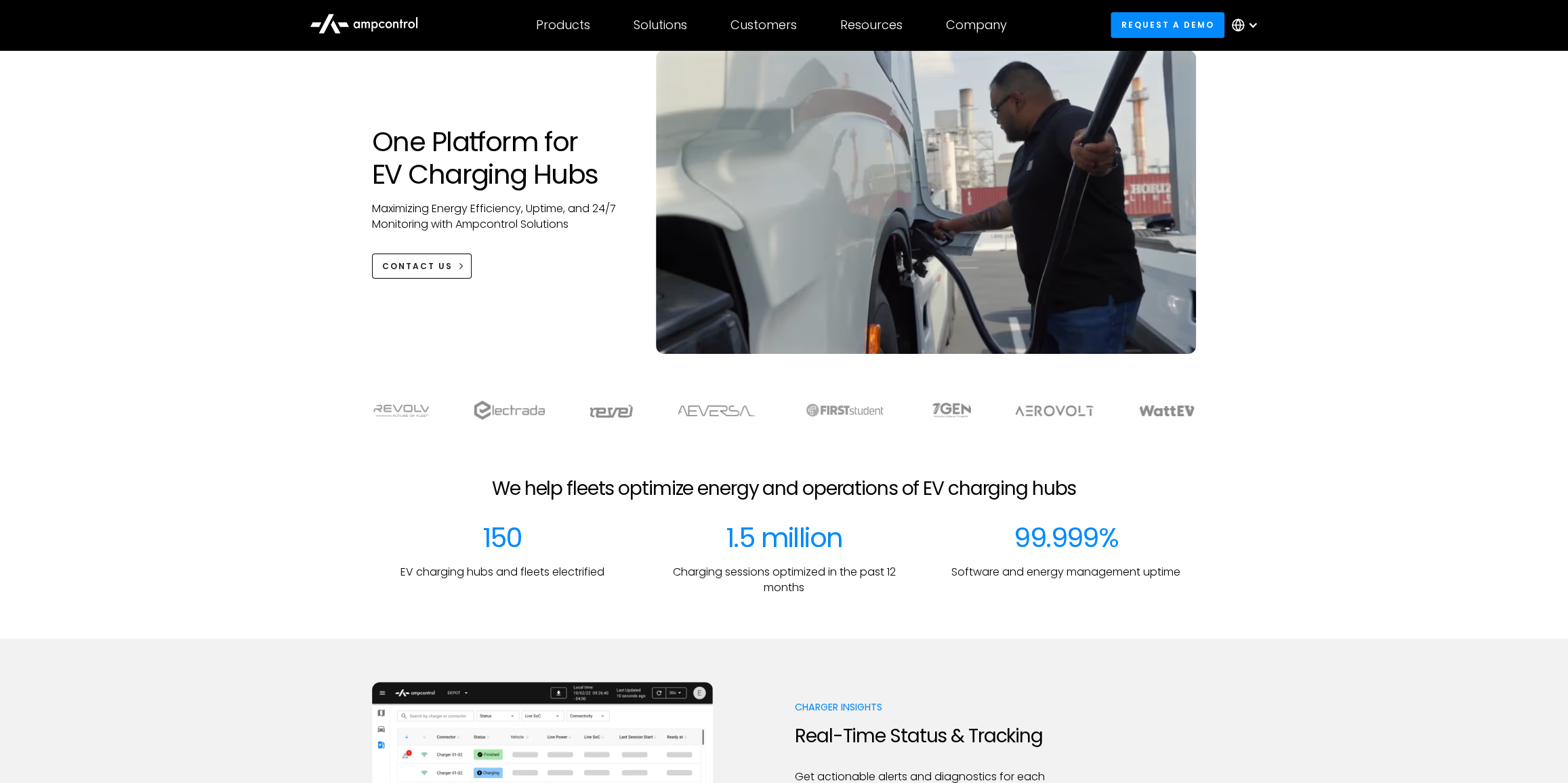
scroll to position [61, 0]
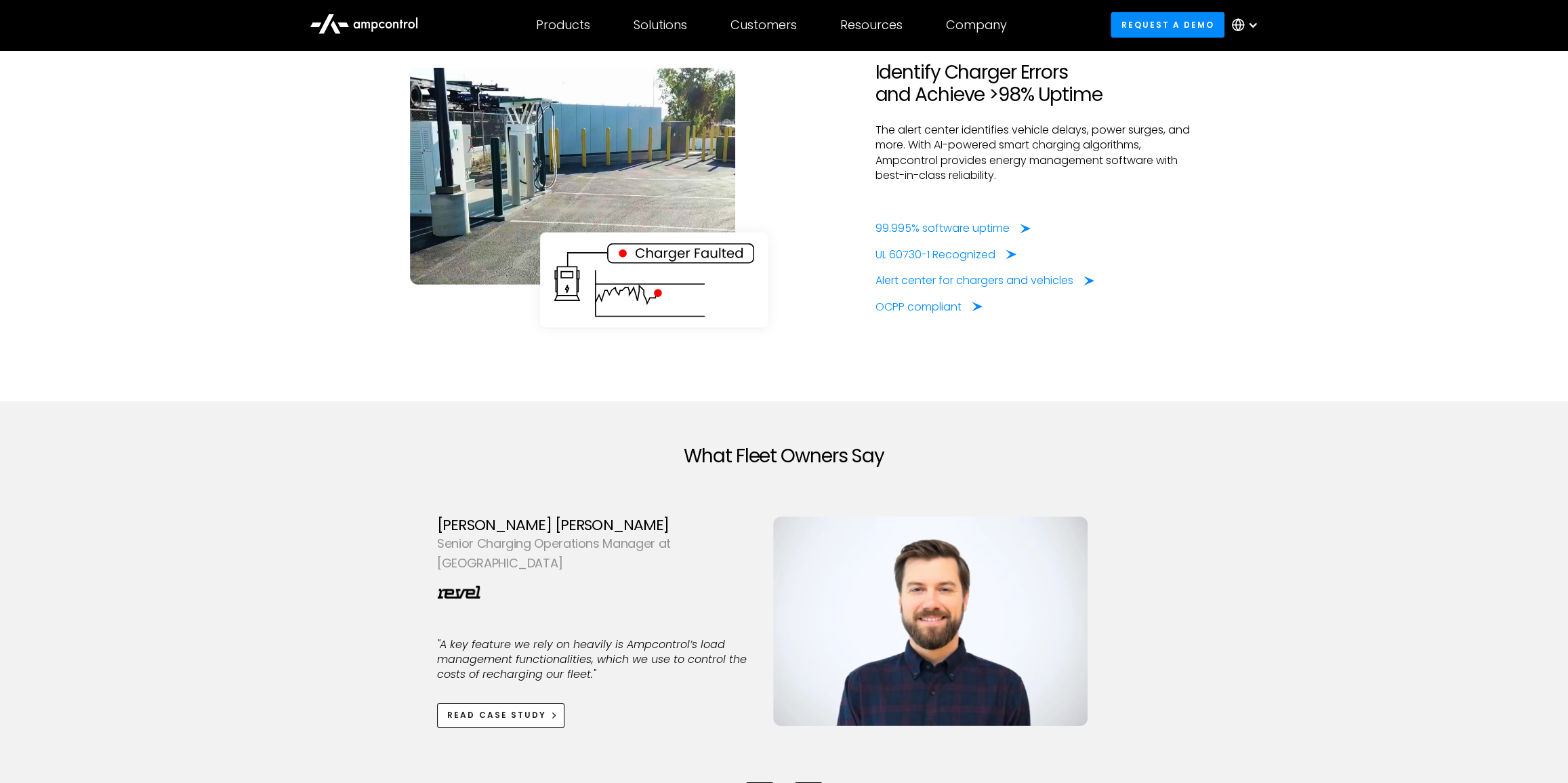
scroll to position [3513, 0]
